Goal: Information Seeking & Learning: Learn about a topic

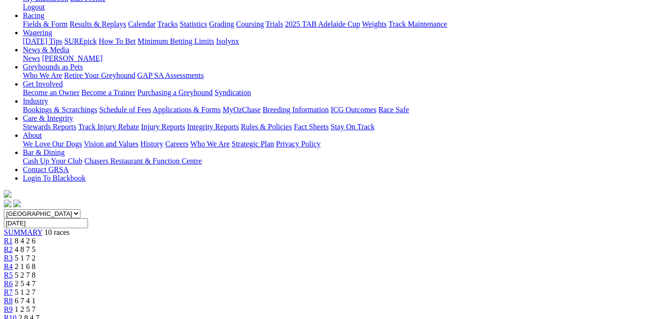
scroll to position [191, 0]
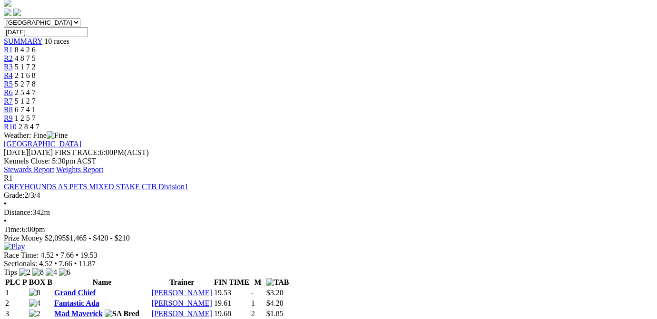
scroll to position [431, 0]
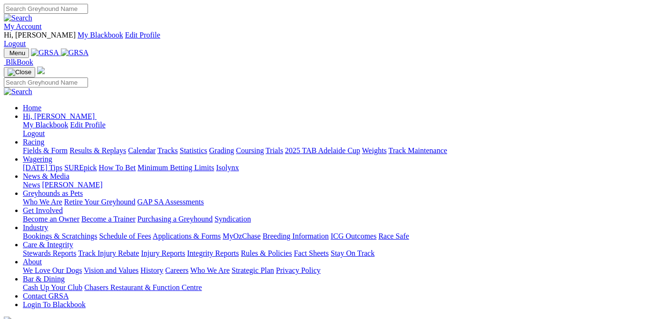
click at [118, 147] on link "Results & Replays" at bounding box center [97, 151] width 57 height 8
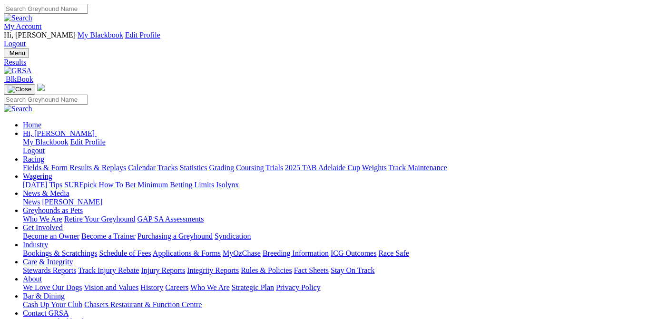
select select "QLD"
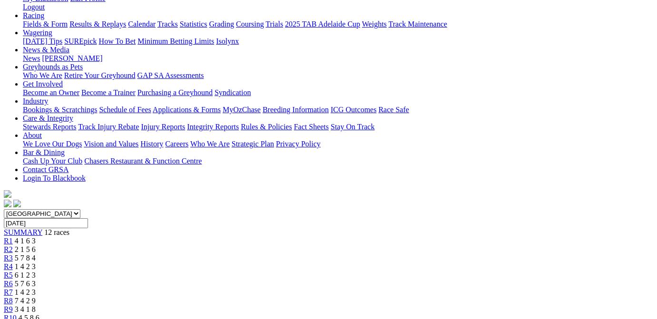
scroll to position [191, 0]
